Goal: Task Accomplishment & Management: Manage account settings

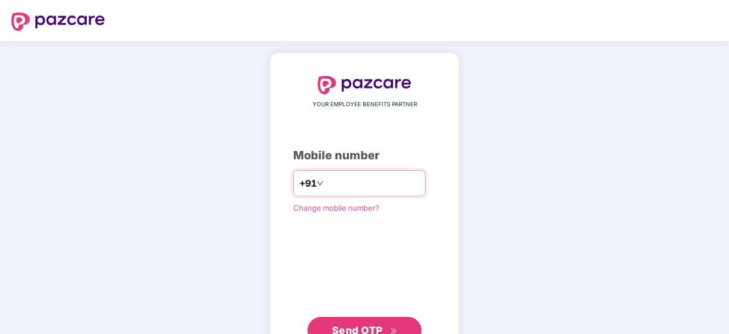
type input "**********"
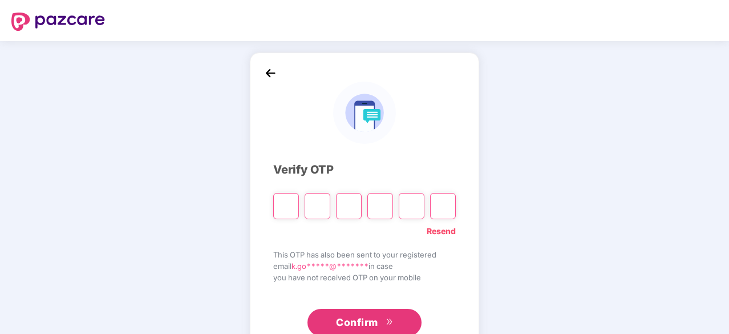
paste input "*"
type input "*"
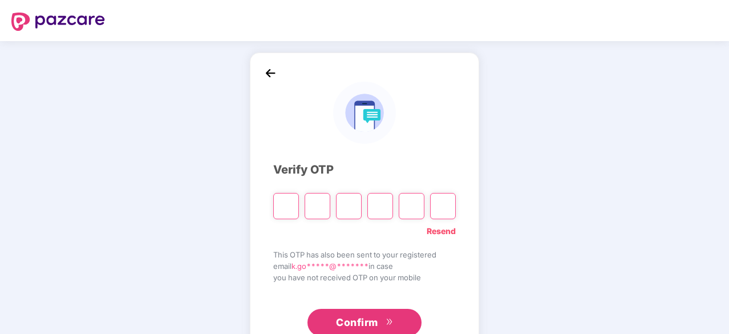
type input "*"
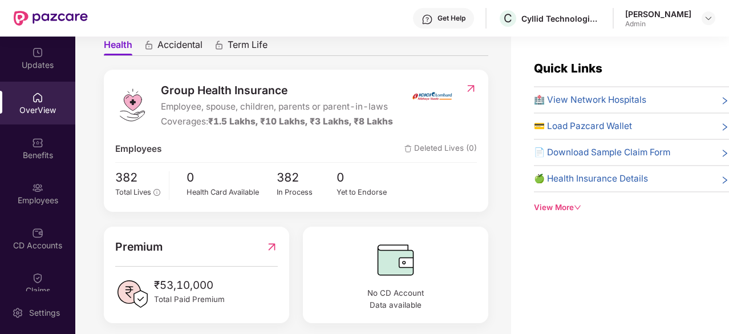
scroll to position [130, 0]
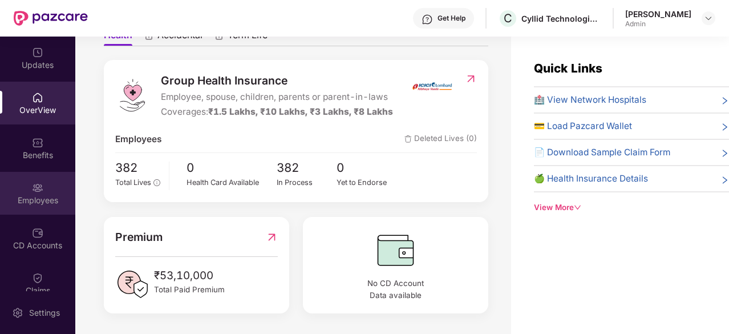
click at [40, 185] on img at bounding box center [37, 187] width 11 height 11
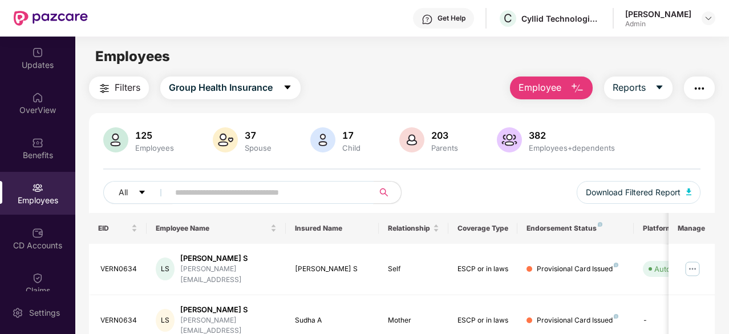
click at [264, 187] on input "text" at bounding box center [266, 192] width 183 height 17
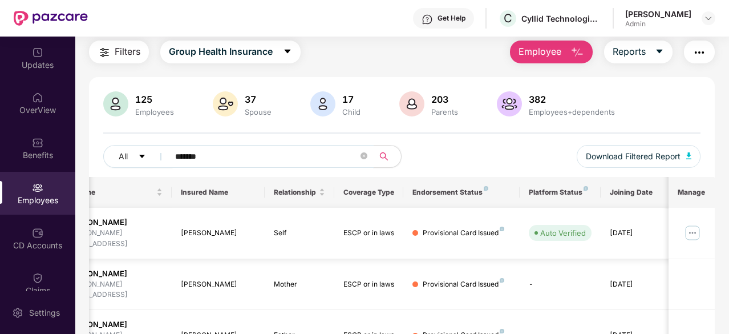
scroll to position [0, 0]
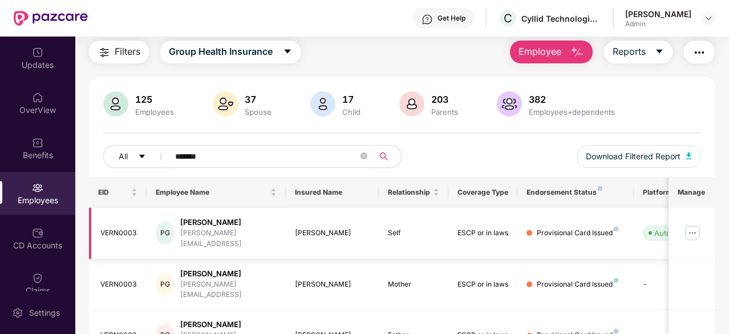
type input "*******"
click at [168, 223] on div "PG" at bounding box center [165, 232] width 19 height 23
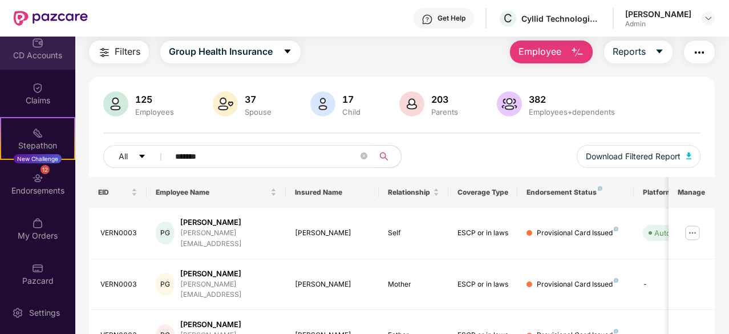
scroll to position [196, 0]
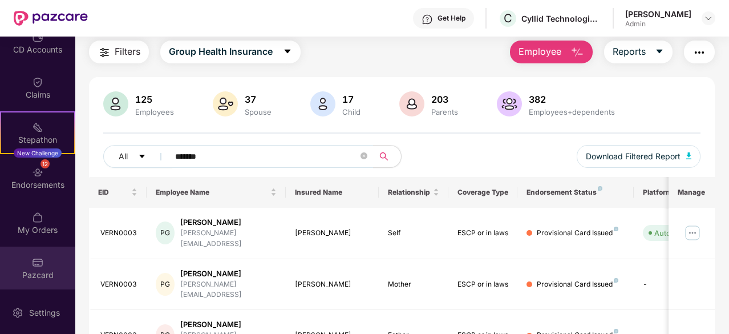
click at [38, 269] on div "Pazcard" at bounding box center [37, 274] width 75 height 11
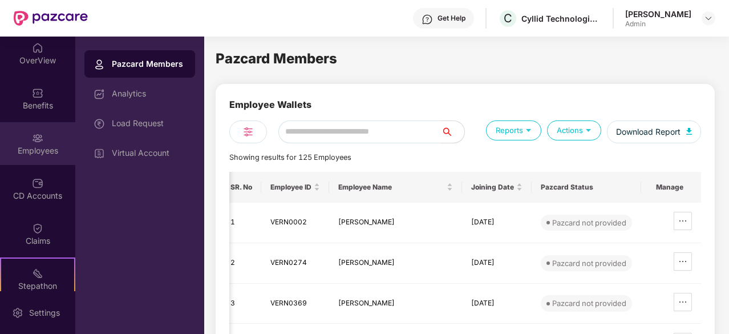
scroll to position [47, 0]
click at [37, 160] on div "Employees" at bounding box center [37, 145] width 75 height 43
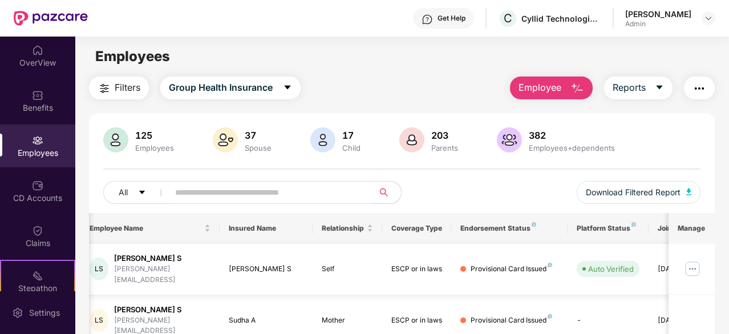
scroll to position [0, 66]
click at [487, 264] on div "Provisional Card Issued" at bounding box center [512, 269] width 82 height 11
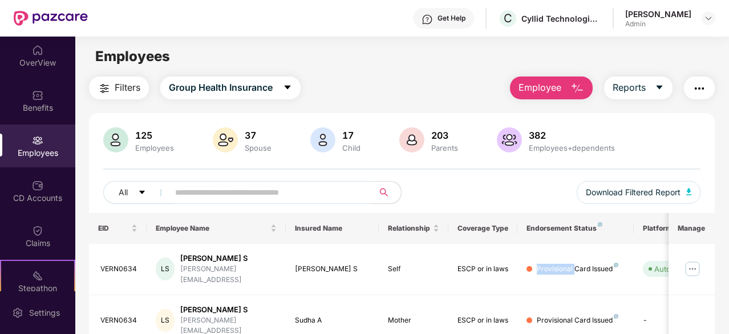
click at [189, 189] on input "text" at bounding box center [266, 192] width 183 height 17
type input "*******"
click at [129, 265] on div "VERN0003" at bounding box center [119, 269] width 38 height 11
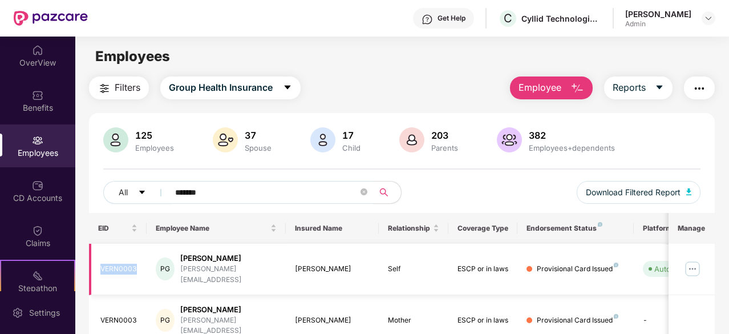
click at [129, 265] on div "VERN0003" at bounding box center [119, 269] width 38 height 11
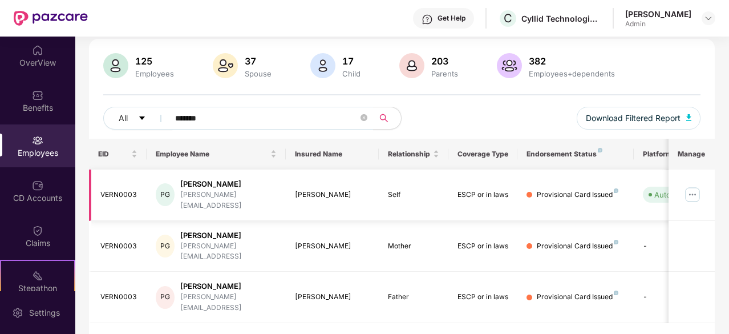
click at [555, 191] on div "Provisional Card Issued" at bounding box center [578, 194] width 82 height 11
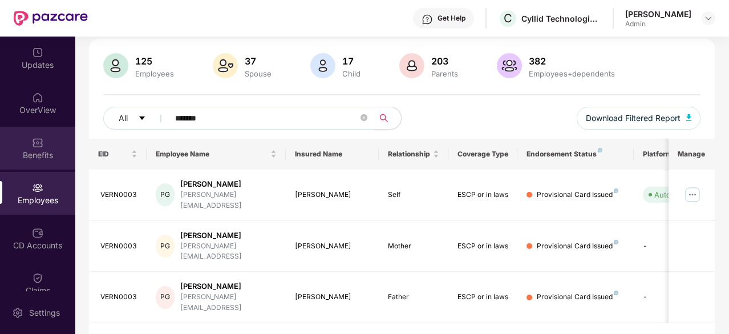
click at [41, 159] on div "Benefits" at bounding box center [37, 155] width 75 height 11
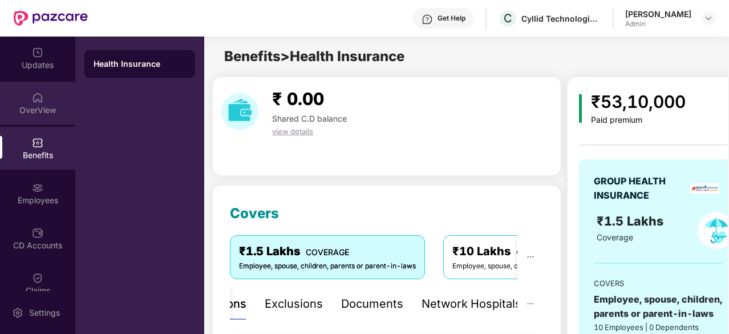
click at [19, 107] on div "OverView" at bounding box center [37, 109] width 75 height 11
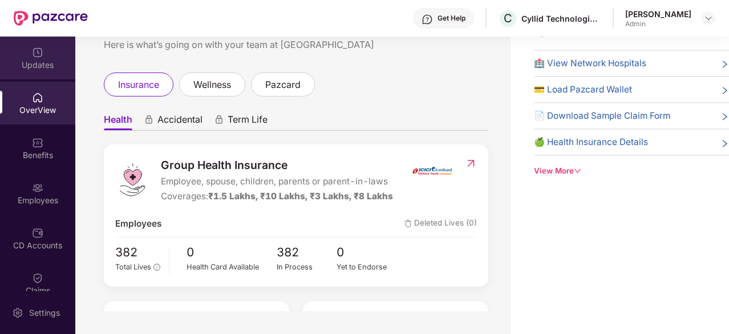
click at [43, 72] on div "Updates" at bounding box center [37, 58] width 75 height 43
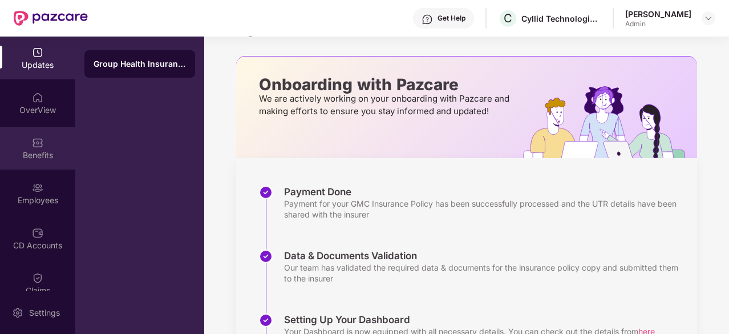
click at [36, 147] on img at bounding box center [37, 142] width 11 height 11
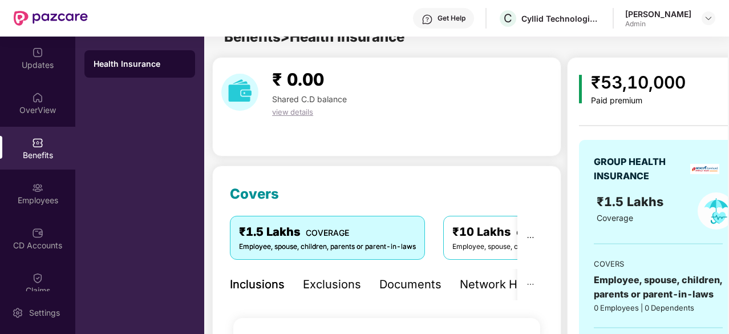
scroll to position [37, 0]
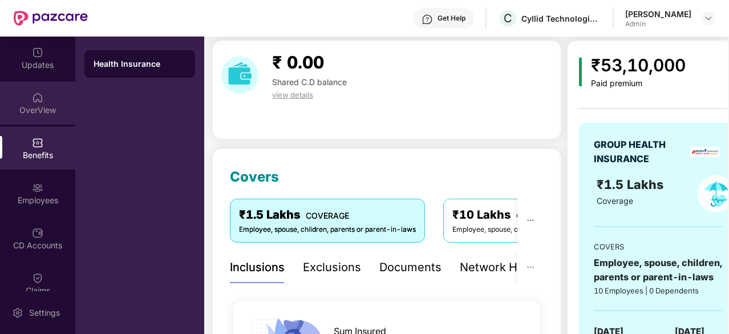
click at [41, 106] on div "OverView" at bounding box center [37, 109] width 75 height 11
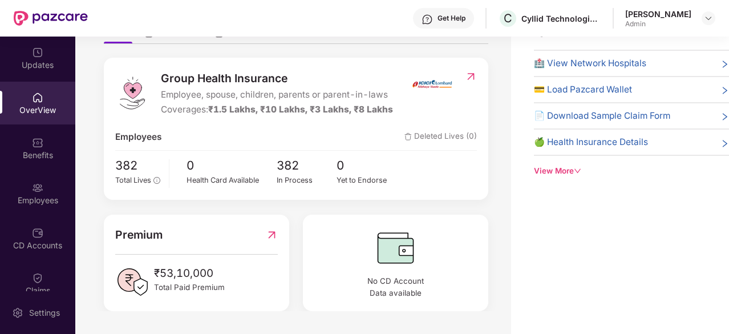
scroll to position [130, 0]
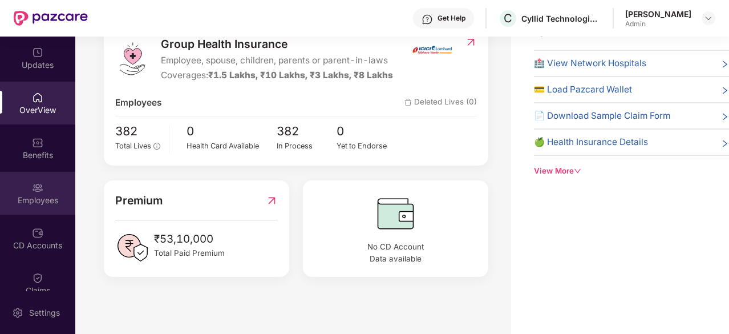
click at [44, 195] on div "Employees" at bounding box center [37, 200] width 75 height 11
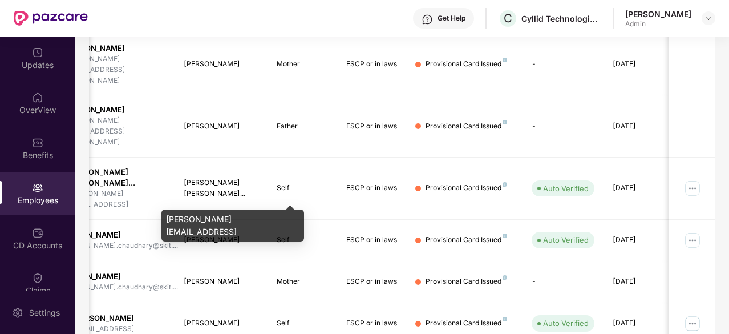
scroll to position [0, 114]
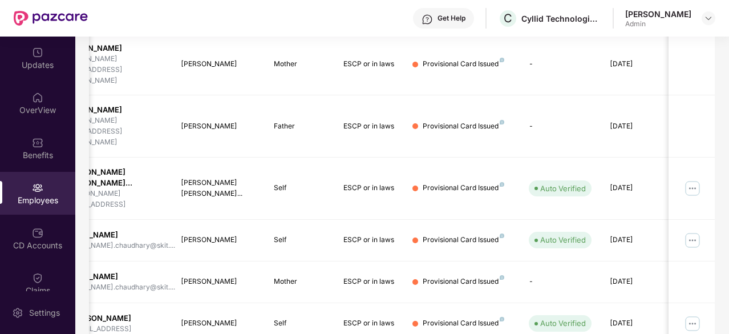
drag, startPoint x: 426, startPoint y: 272, endPoint x: 370, endPoint y: 268, distance: 56.0
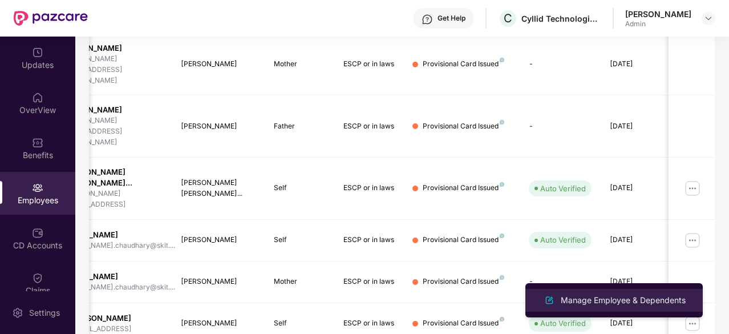
click at [602, 302] on div "Manage Employee & Dependents" at bounding box center [624, 300] width 130 height 13
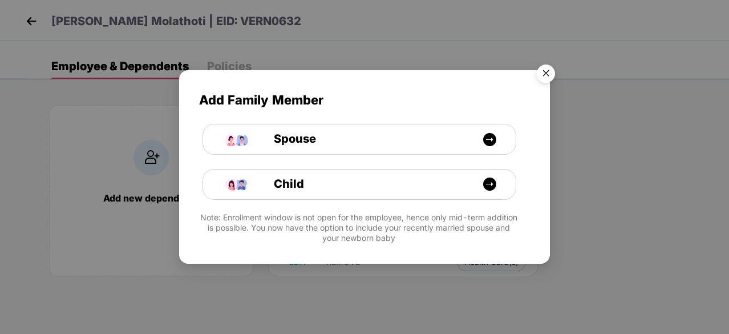
click at [541, 69] on img "Close" at bounding box center [546, 75] width 32 height 32
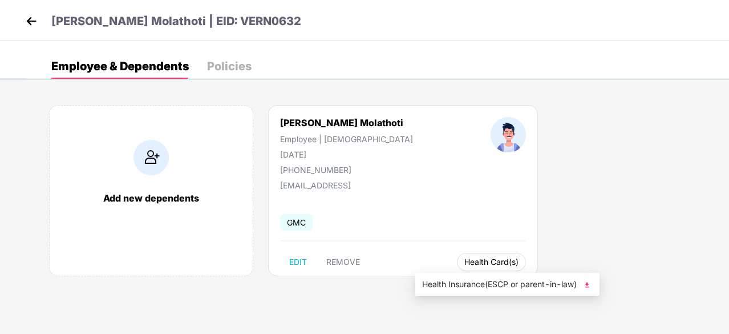
click at [465, 259] on span "Health Card(s)" at bounding box center [492, 262] width 54 height 6
click at [470, 290] on span "Health Insurance(ESCP or parent-in-law)" at bounding box center [507, 284] width 171 height 13
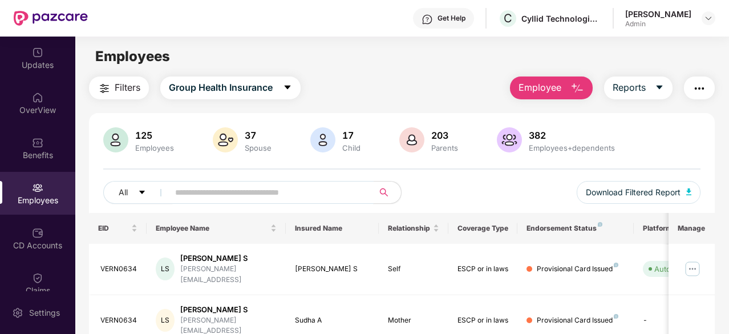
click at [193, 195] on input "text" at bounding box center [266, 192] width 183 height 17
type input "*******"
click at [704, 266] on td at bounding box center [692, 269] width 46 height 51
click at [691, 263] on img at bounding box center [693, 269] width 18 height 18
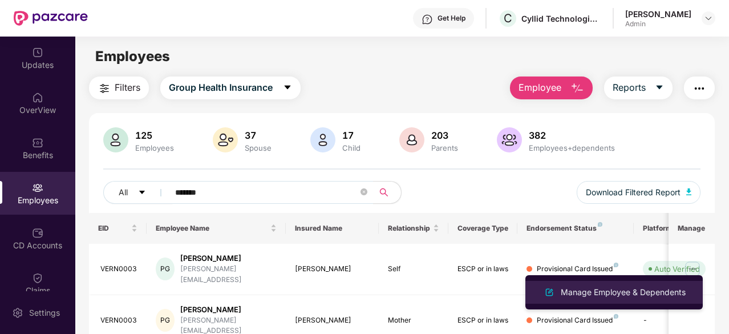
click at [598, 285] on div "Manage Employee & Dependents" at bounding box center [614, 292] width 148 height 14
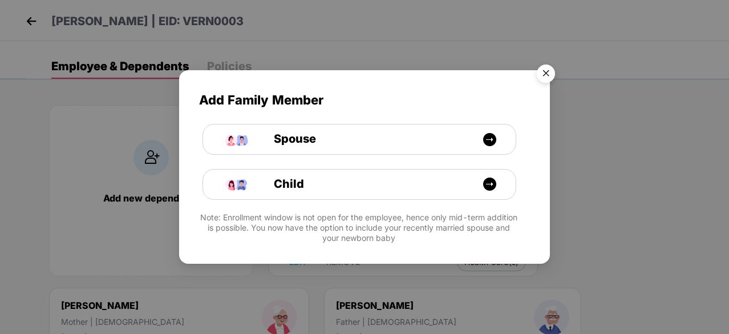
click at [543, 73] on img "Close" at bounding box center [546, 75] width 32 height 32
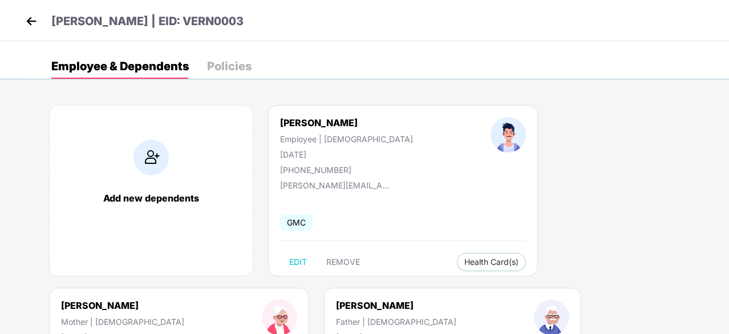
scroll to position [64, 0]
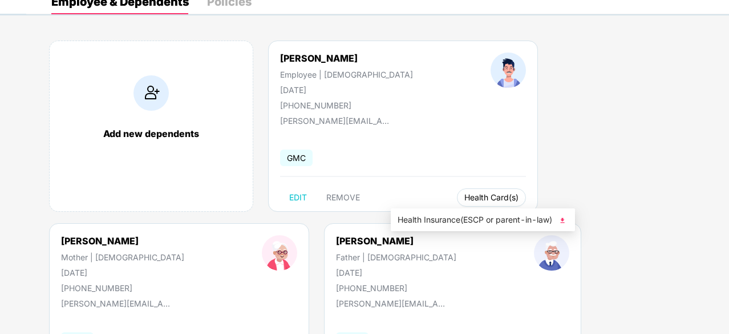
click at [465, 197] on span "Health Card(s)" at bounding box center [492, 198] width 54 height 6
click at [566, 221] on img at bounding box center [562, 220] width 11 height 11
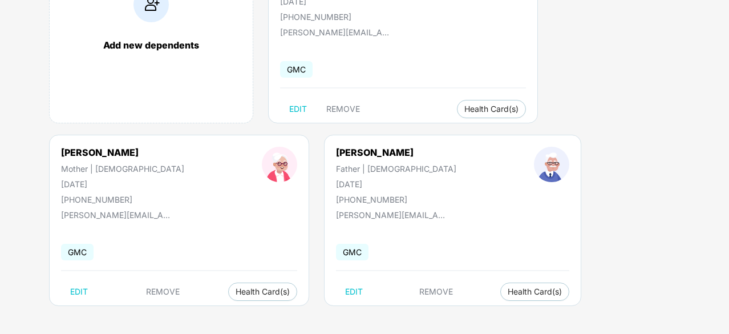
scroll to position [0, 0]
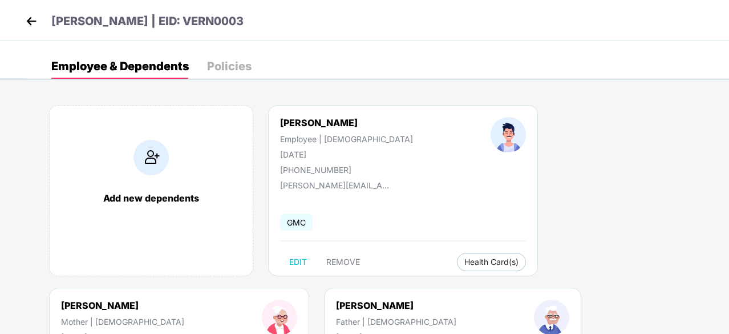
click at [221, 67] on div "Policies" at bounding box center [229, 65] width 45 height 11
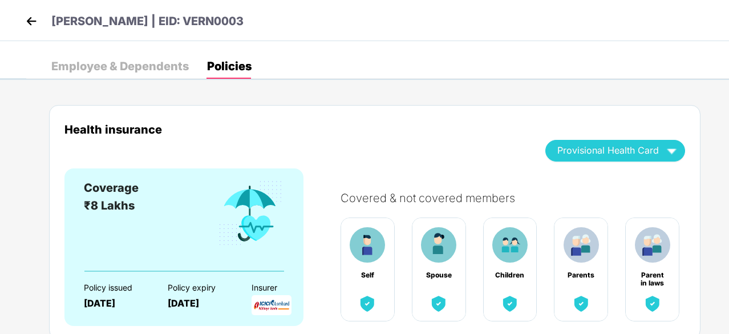
scroll to position [42, 0]
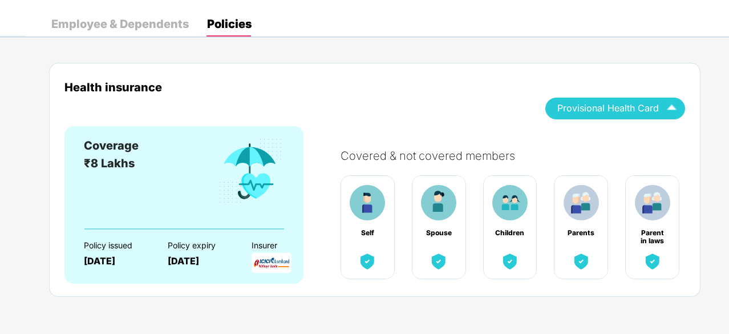
click at [623, 107] on span "Provisional Health Card" at bounding box center [609, 108] width 102 height 6
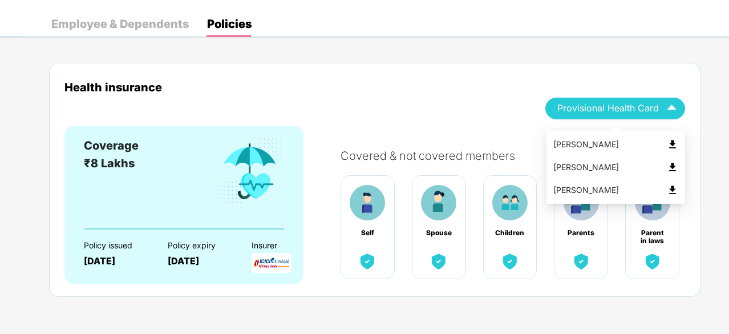
click at [675, 189] on img at bounding box center [672, 189] width 11 height 11
